Goal: Task Accomplishment & Management: Manage account settings

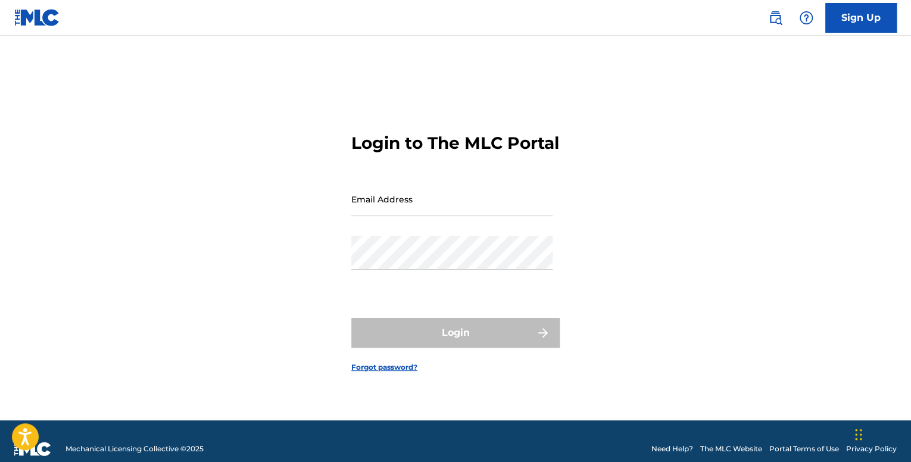
click at [395, 191] on form "Login to The MLC Portal Email Address Password Login Forgot password?" at bounding box center [455, 243] width 208 height 355
click at [401, 216] on input "Email Address" at bounding box center [451, 199] width 201 height 34
type input "[EMAIL_ADDRESS][DOMAIN_NAME]"
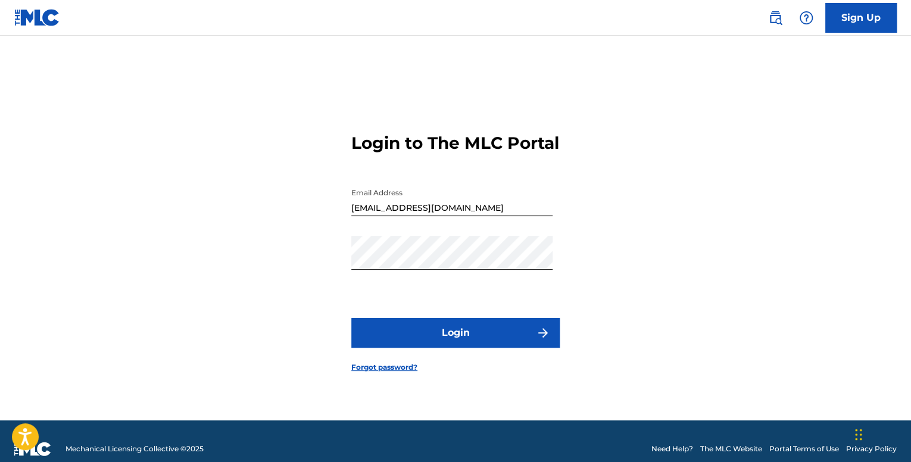
click at [437, 344] on button "Login" at bounding box center [455, 333] width 208 height 30
